Goal: Transaction & Acquisition: Download file/media

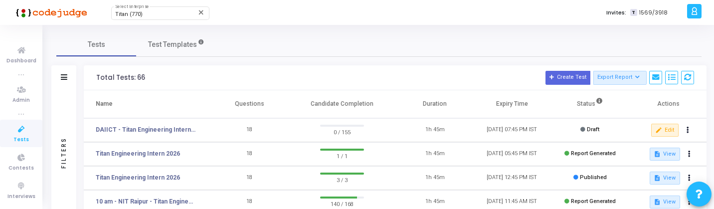
scroll to position [44, 0]
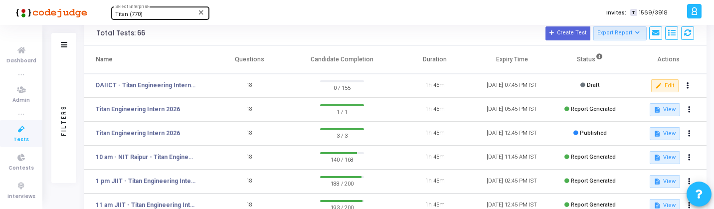
click at [150, 15] on div "Titan (770)" at bounding box center [155, 14] width 81 height 6
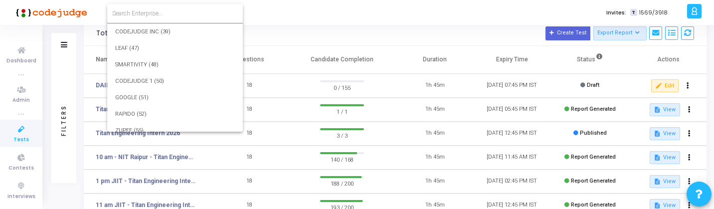
click at [150, 15] on input at bounding box center [175, 13] width 126 height 9
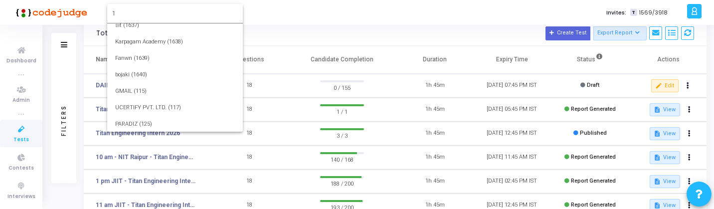
scroll to position [0, 0]
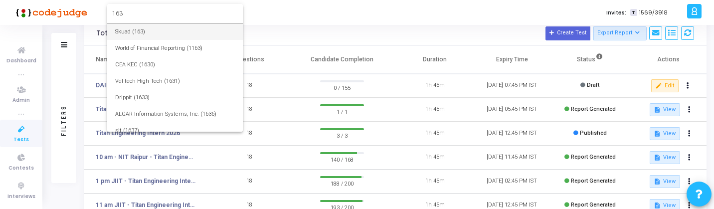
type input "163"
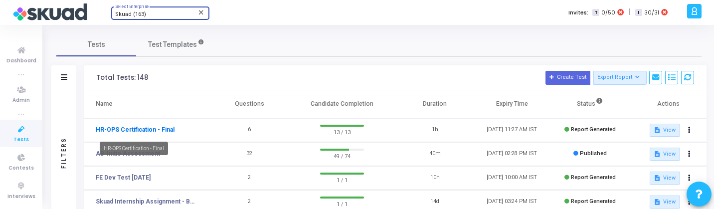
click at [150, 133] on link "HR-OPS Certification - Final" at bounding box center [135, 129] width 79 height 9
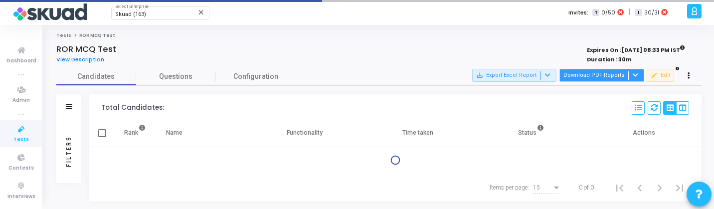
click at [612, 76] on button "Download PDF Reports" at bounding box center [601, 75] width 85 height 13
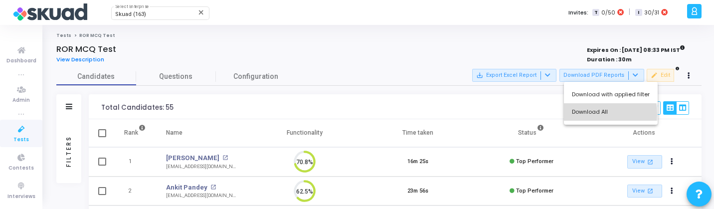
click at [589, 114] on button "Download All" at bounding box center [611, 111] width 94 height 17
